Goal: Task Accomplishment & Management: Use online tool/utility

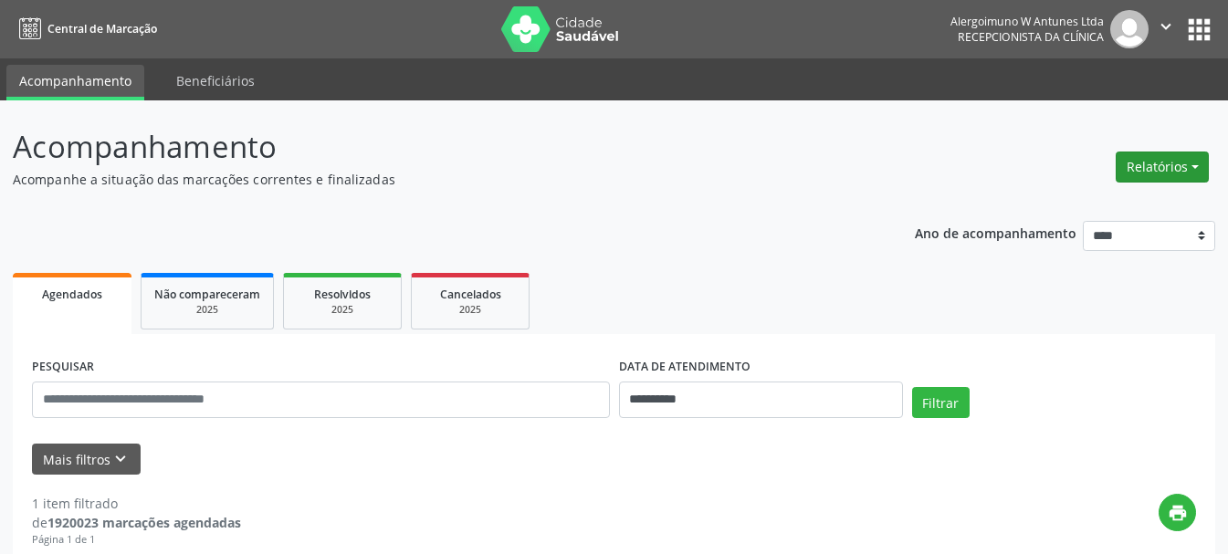
click at [1162, 176] on button "Relatórios" at bounding box center [1161, 167] width 93 height 31
click at [1039, 211] on link "Agendamentos" at bounding box center [1111, 207] width 196 height 26
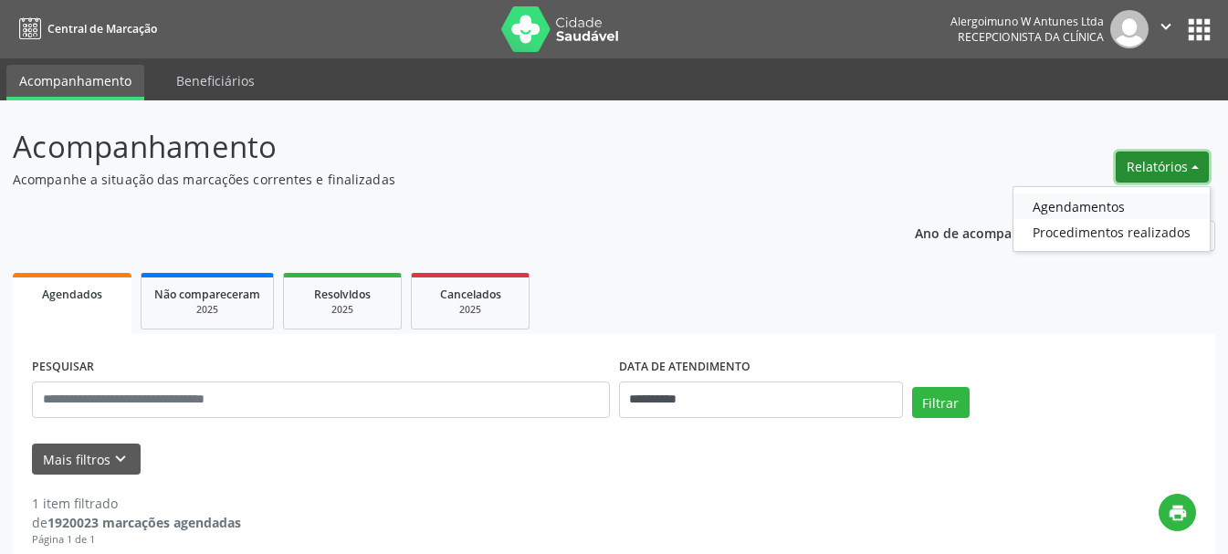
select select "*"
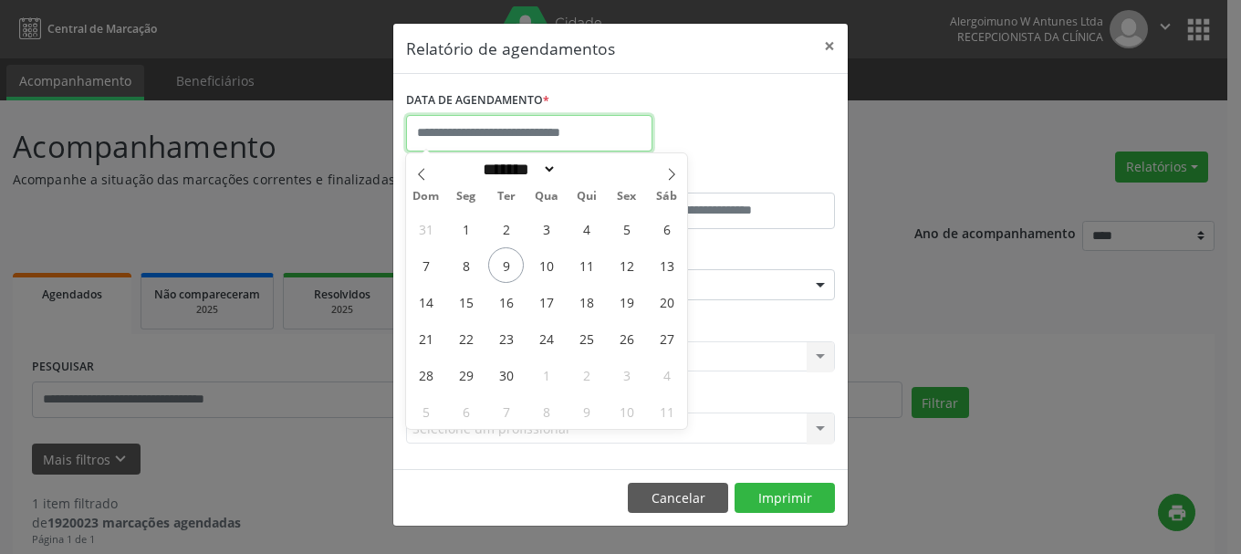
click at [546, 137] on input "text" at bounding box center [529, 133] width 246 height 37
click at [511, 264] on span "9" at bounding box center [506, 265] width 36 height 36
type input "**********"
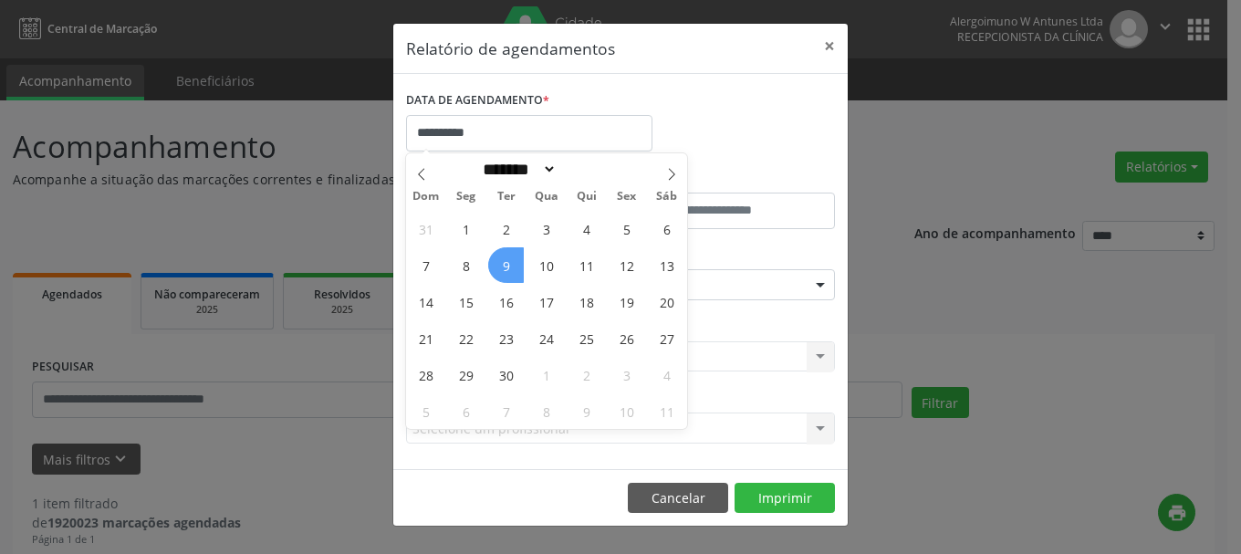
click at [507, 267] on span "9" at bounding box center [506, 265] width 36 height 36
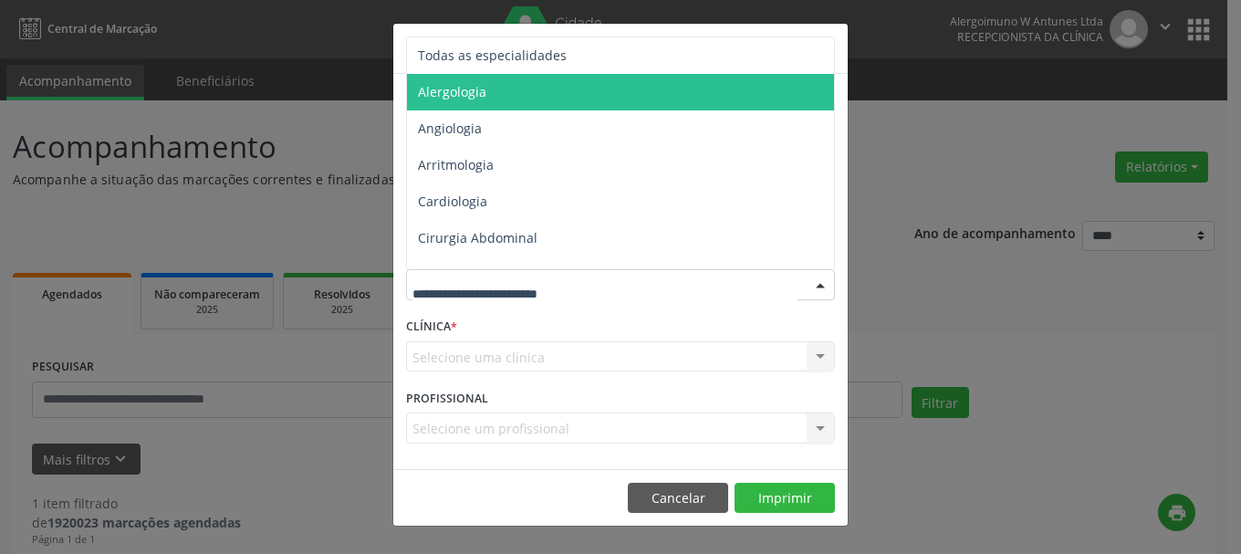
click at [494, 87] on span "Alergologia" at bounding box center [622, 92] width 430 height 37
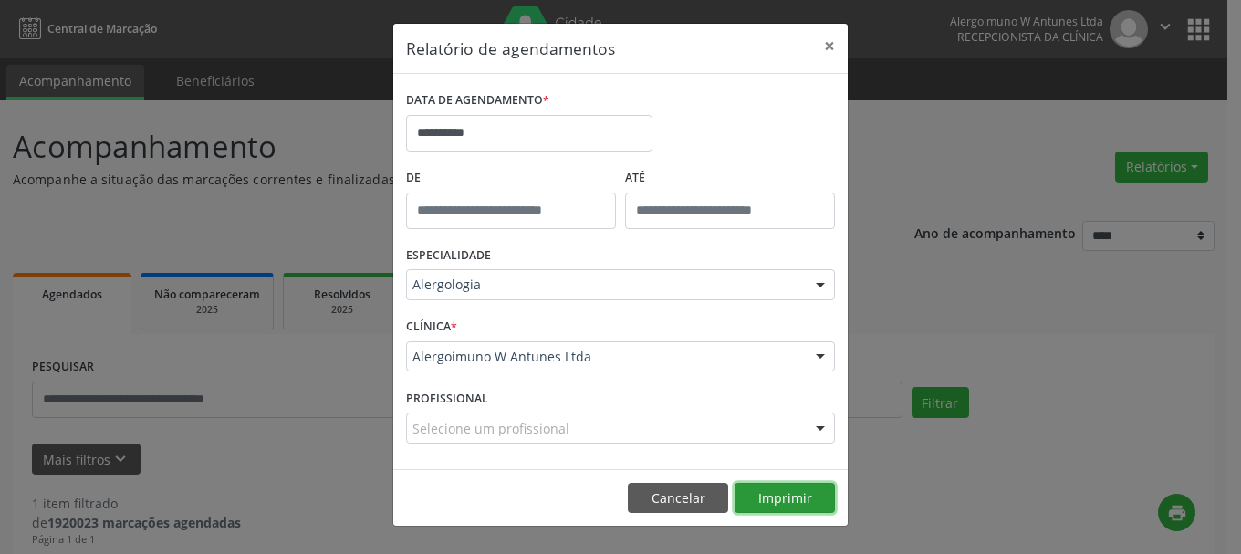
click at [788, 488] on button "Imprimir" at bounding box center [785, 498] width 100 height 31
